Goal: Task Accomplishment & Management: Manage account settings

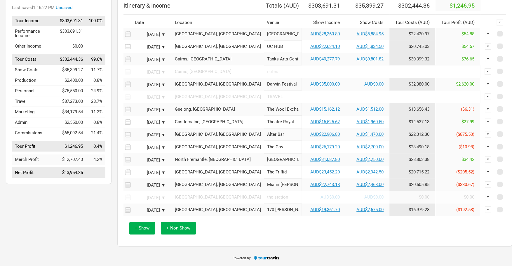
scroll to position [67, 0]
click at [310, 185] on link "AUD$22,743.18" at bounding box center [324, 184] width 29 height 5
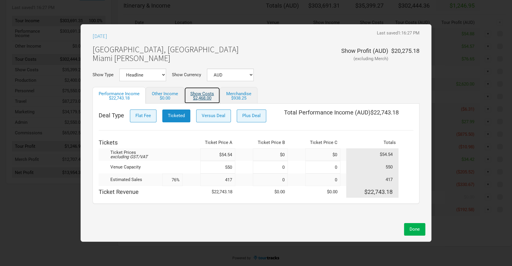
click at [201, 97] on div "$2,468.00" at bounding box center [202, 98] width 24 height 4
select select "Show Tickets"
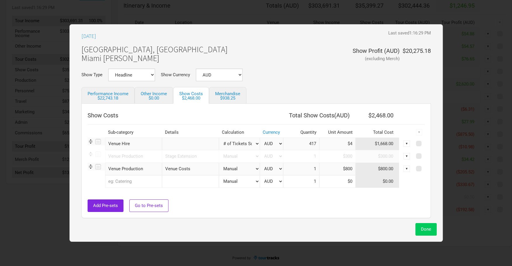
click at [426, 233] on button "Done" at bounding box center [425, 229] width 21 height 13
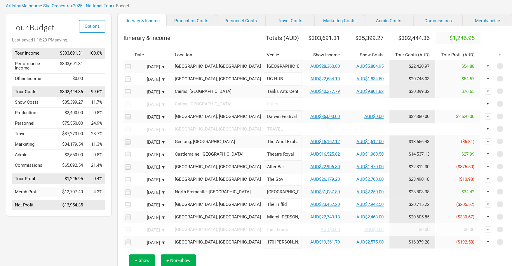
scroll to position [33, 0]
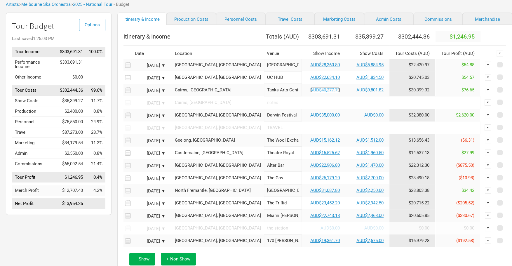
click at [310, 92] on link "AUD$40,277.79" at bounding box center [324, 89] width 29 height 5
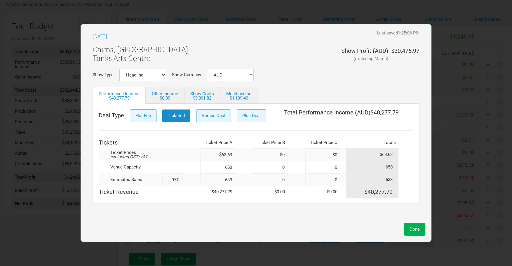
click at [236, 182] on td at bounding box center [244, 179] width 18 height 13
drag, startPoint x: 234, startPoint y: 180, endPoint x: 157, endPoint y: 181, distance: 77.3
click at [157, 181] on tr "Estimated Sales 97% 633 0 0 633" at bounding box center [256, 179] width 314 height 13
type input "648"
type input "100%"
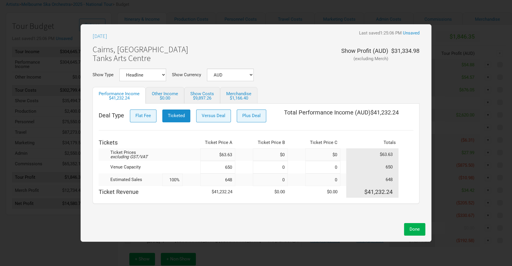
scroll to position [4, 0]
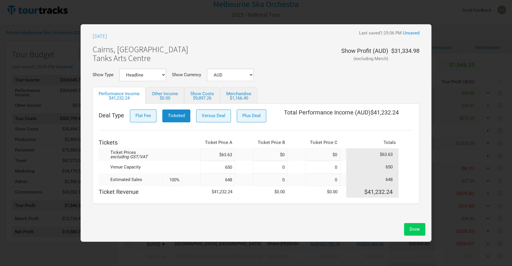
click at [418, 231] on span "Done" at bounding box center [414, 228] width 10 height 5
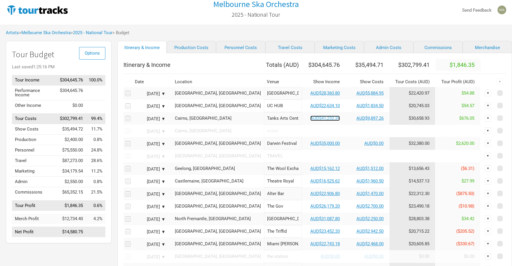
click at [310, 121] on link "AUD$41,232.24" at bounding box center [324, 118] width 29 height 5
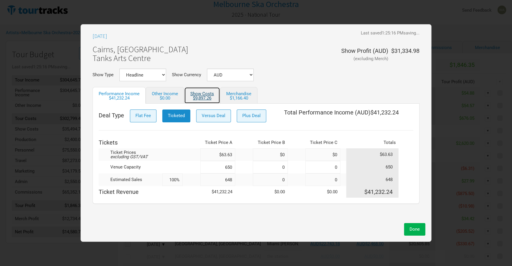
click at [192, 95] on link "Show Costs $9,897.26" at bounding box center [202, 95] width 36 height 17
select select "% Show Income"
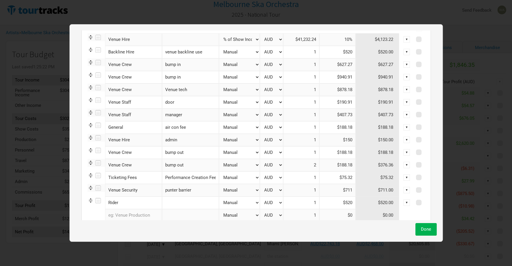
scroll to position [104, 0]
click at [403, 189] on div "▼" at bounding box center [406, 190] width 6 height 6
click at [389, 211] on link "Hide" at bounding box center [392, 209] width 28 height 4
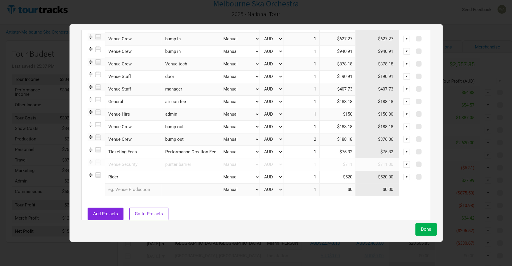
scroll to position [131, 0]
click at [421, 229] on span "Done" at bounding box center [426, 228] width 10 height 5
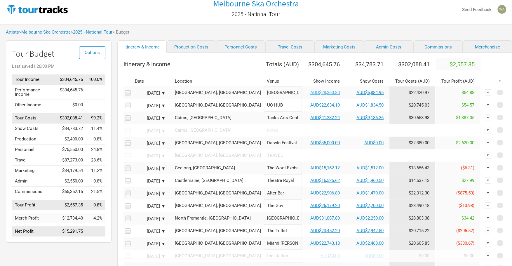
scroll to position [7, 0]
